Goal: Information Seeking & Learning: Learn about a topic

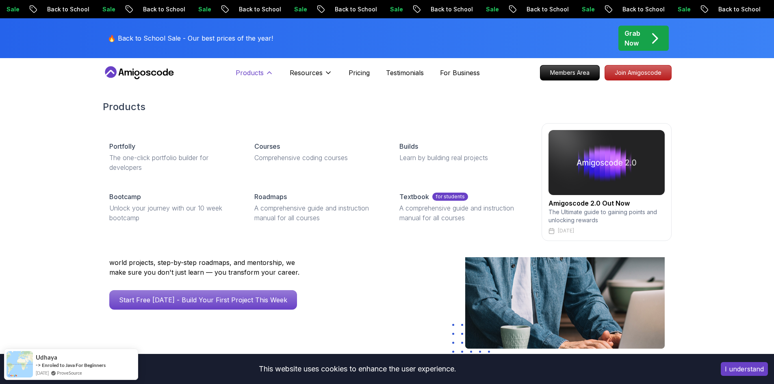
click at [258, 69] on p "Products" at bounding box center [250, 73] width 28 height 10
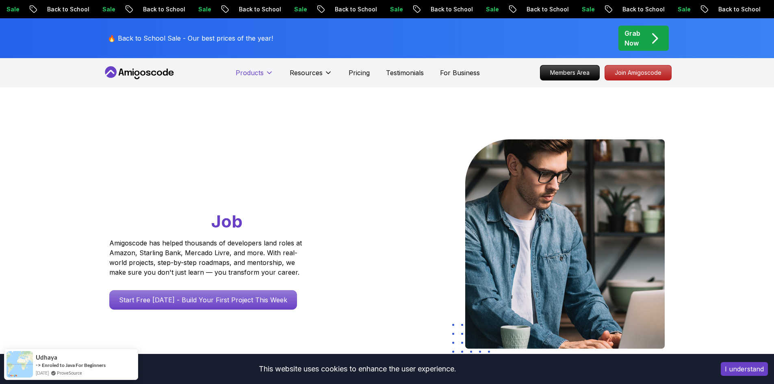
click at [258, 69] on p "Products" at bounding box center [250, 73] width 28 height 10
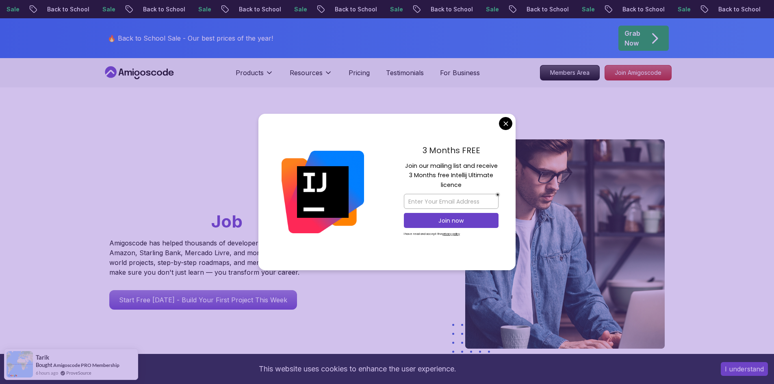
click at [501, 134] on div "3 Months FREE Join our mailing list and receive 3 Months free Intellij Ultimate…" at bounding box center [451, 192] width 129 height 157
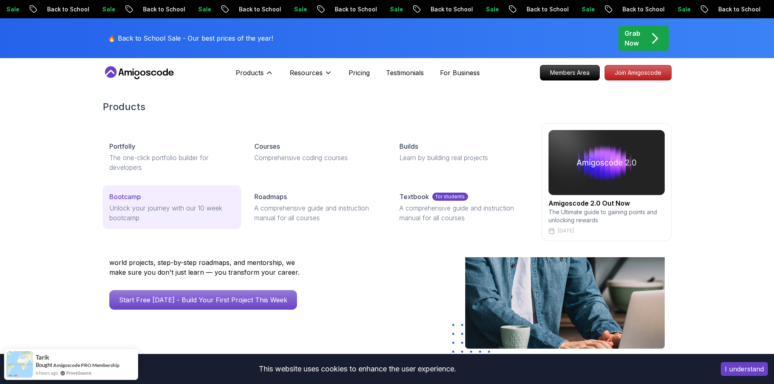
click at [154, 200] on div "Bootcamp" at bounding box center [172, 197] width 126 height 10
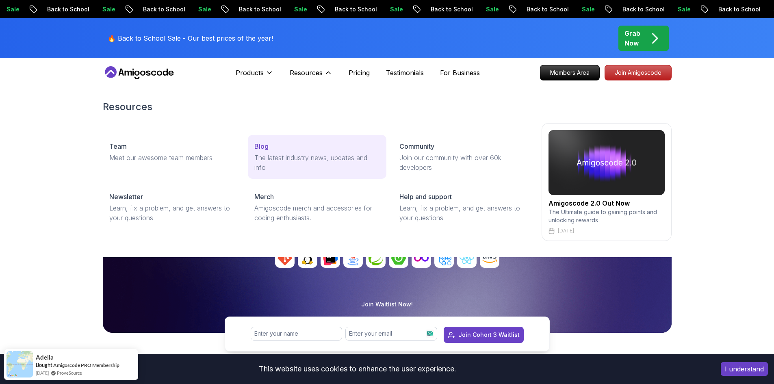
click at [280, 145] on div "Blog" at bounding box center [317, 146] width 126 height 10
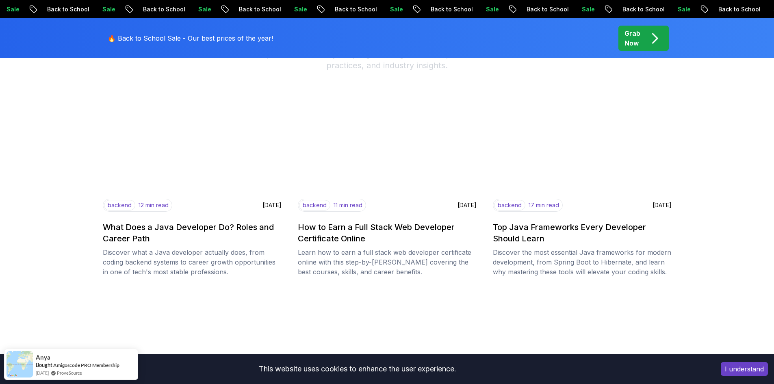
scroll to position [122, 0]
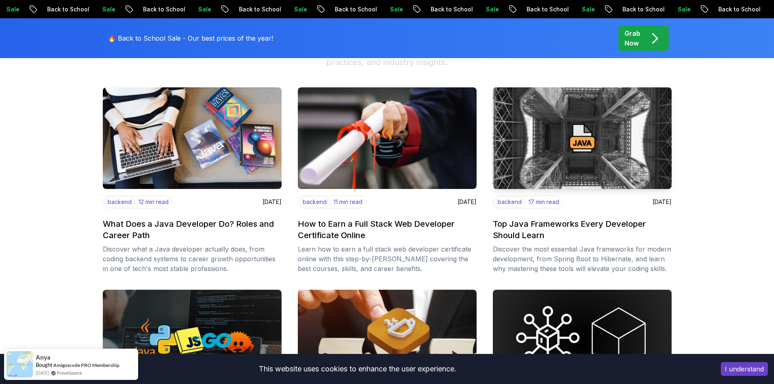
click at [585, 176] on img at bounding box center [582, 138] width 188 height 107
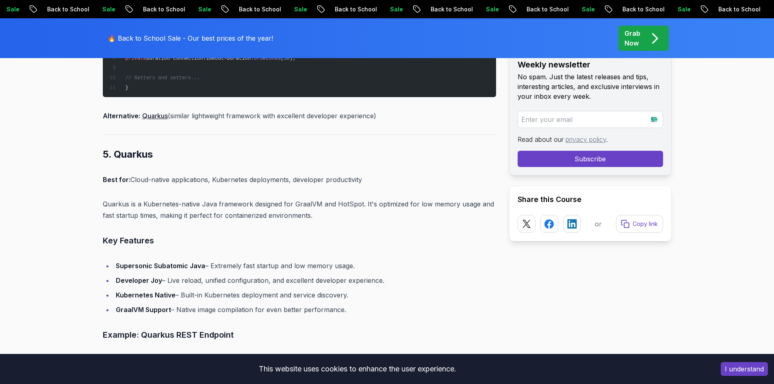
scroll to position [5324, 0]
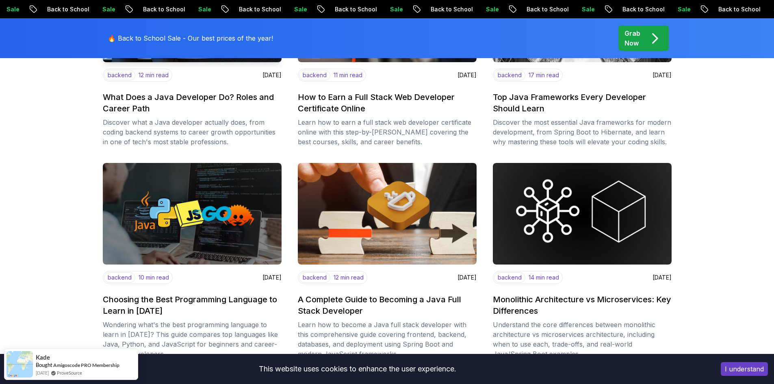
scroll to position [325, 0]
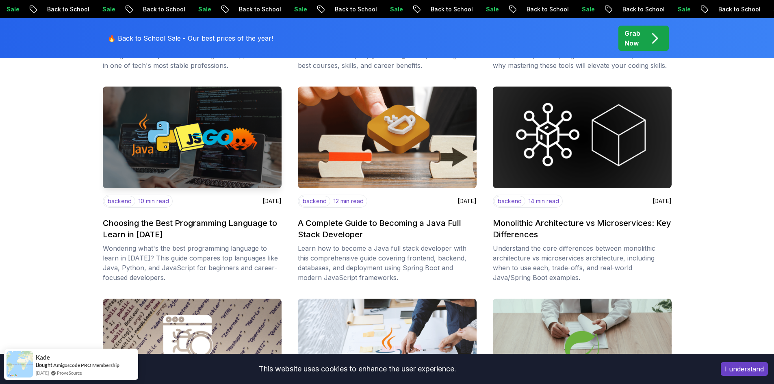
click at [211, 141] on img at bounding box center [192, 137] width 188 height 107
